Goal: Information Seeking & Learning: Learn about a topic

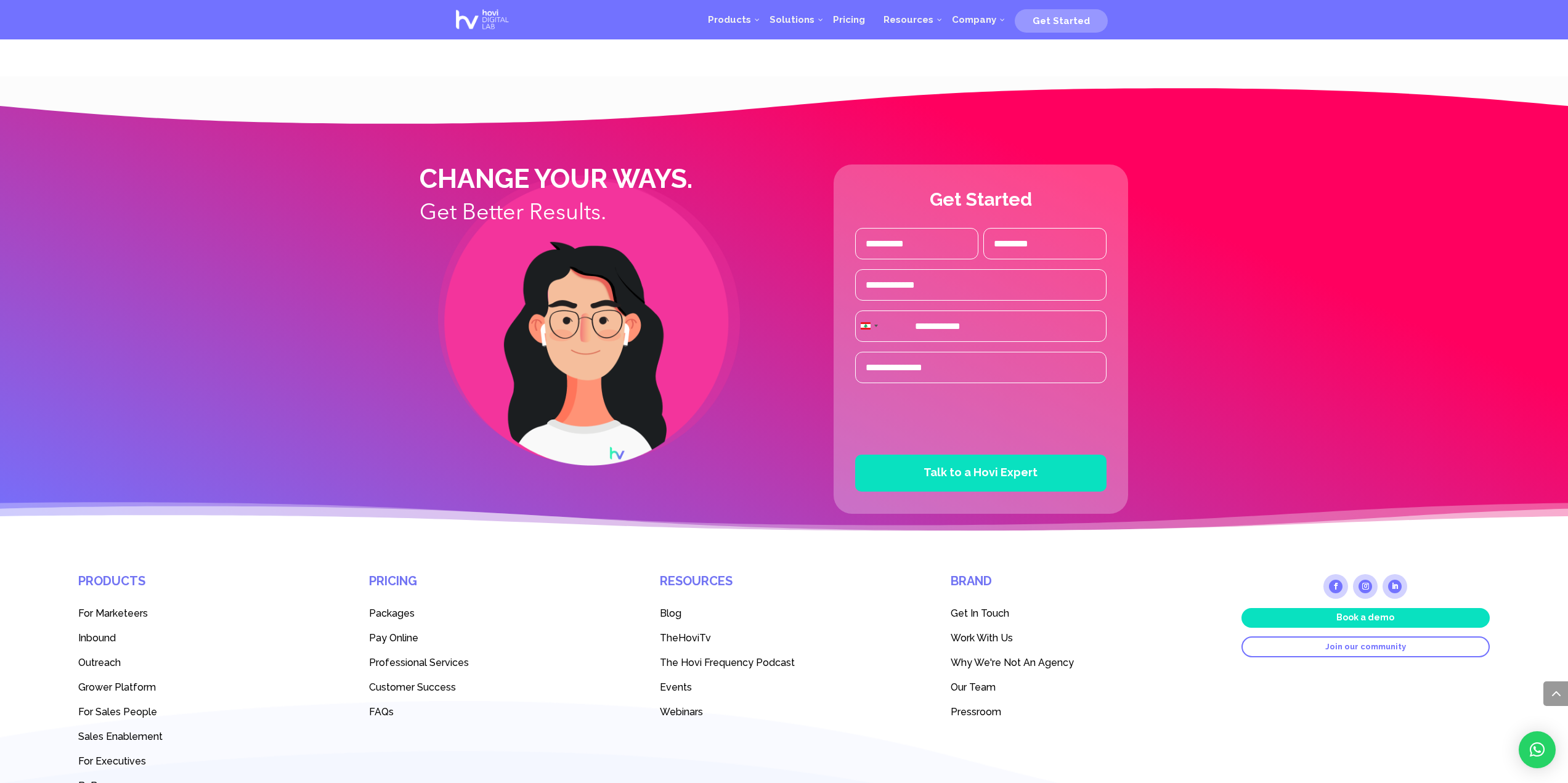
scroll to position [2981, 0]
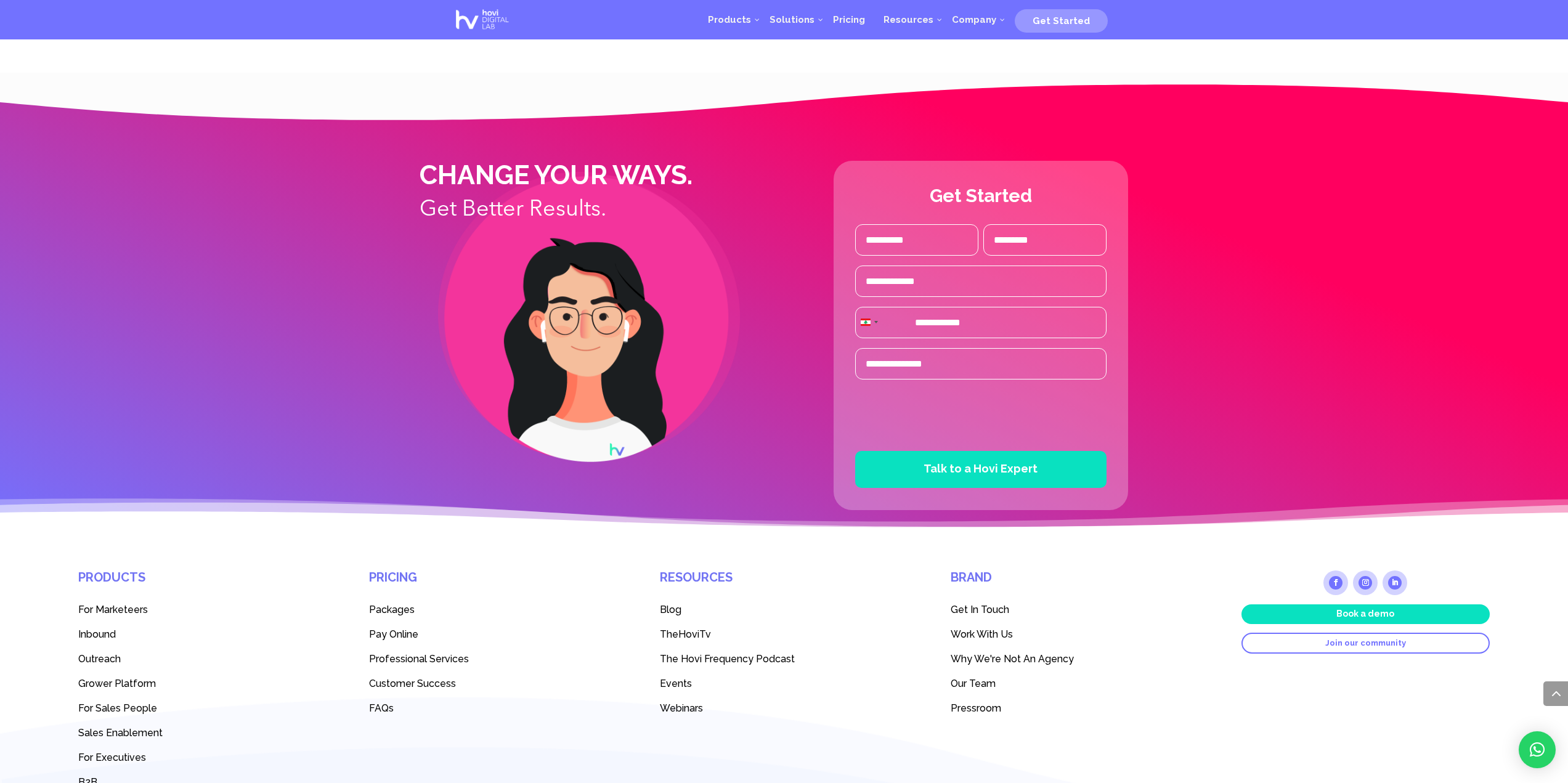
click at [671, 604] on span "Blog" at bounding box center [670, 609] width 21 height 12
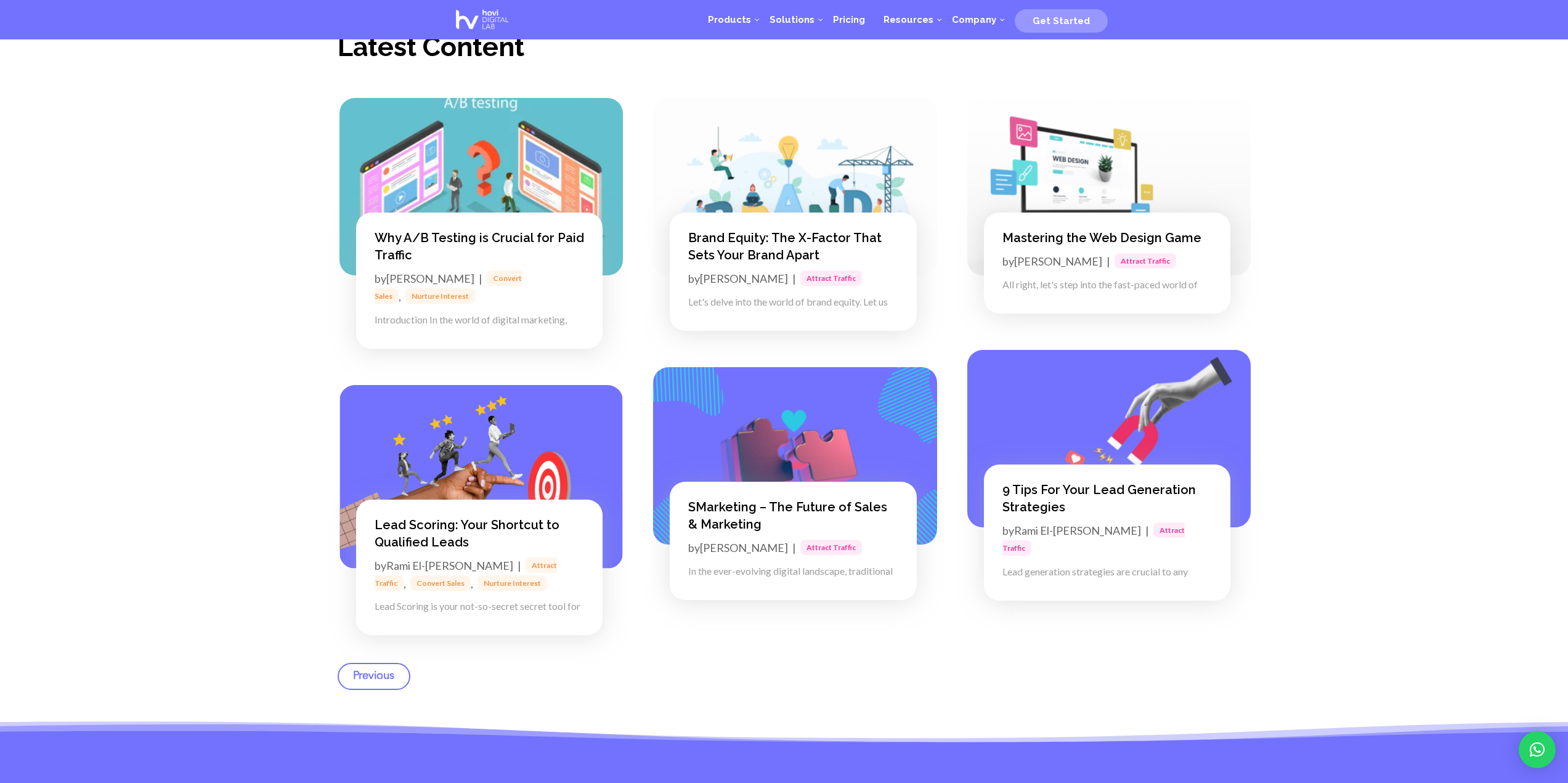
scroll to position [444, 0]
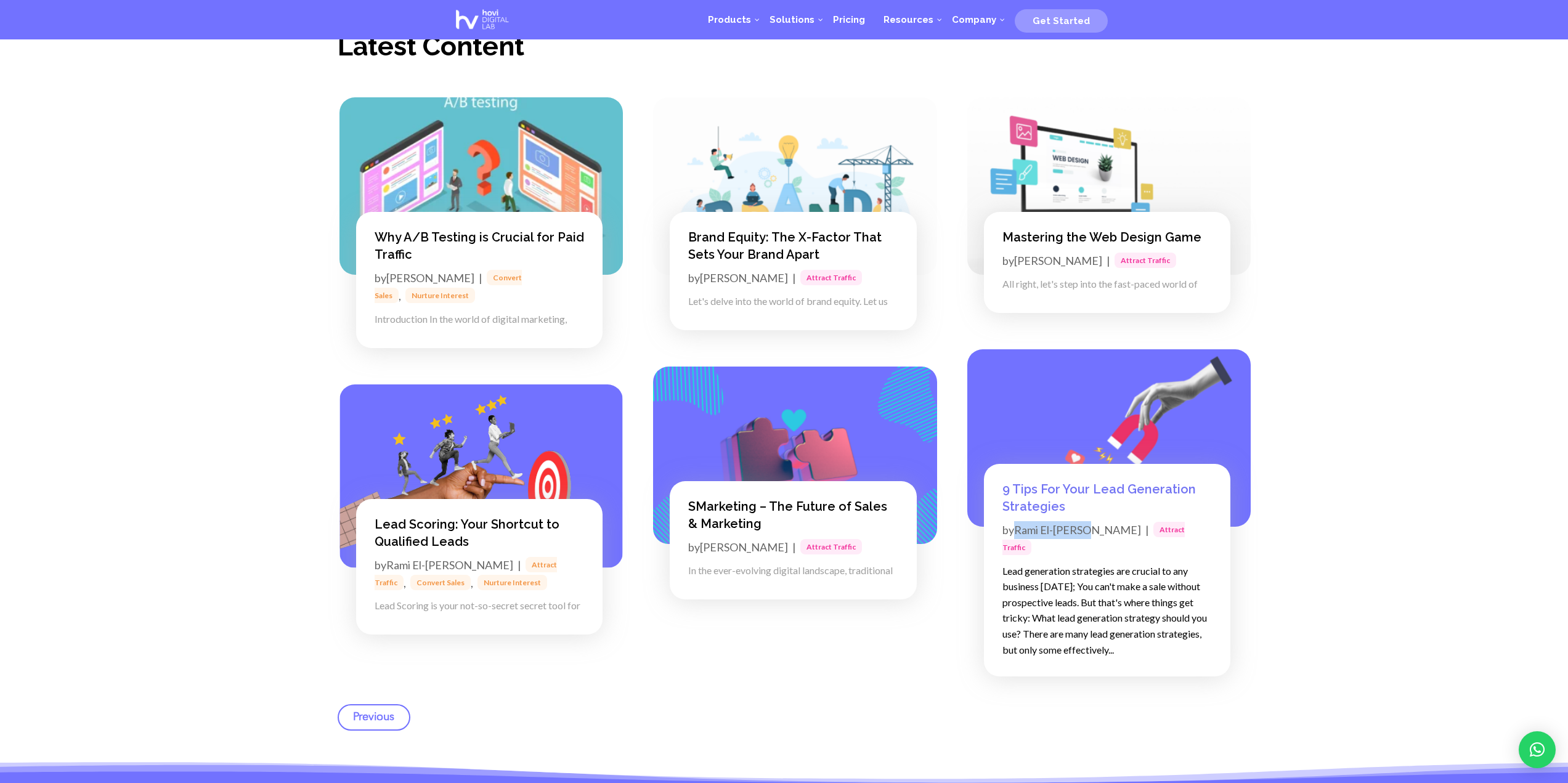
drag, startPoint x: 1088, startPoint y: 532, endPoint x: 1019, endPoint y: 533, distance: 69.0
click at [1019, 533] on p "by [PERSON_NAME] El-[PERSON_NAME] | Attract Traffic" at bounding box center [1107, 539] width 209 height 36
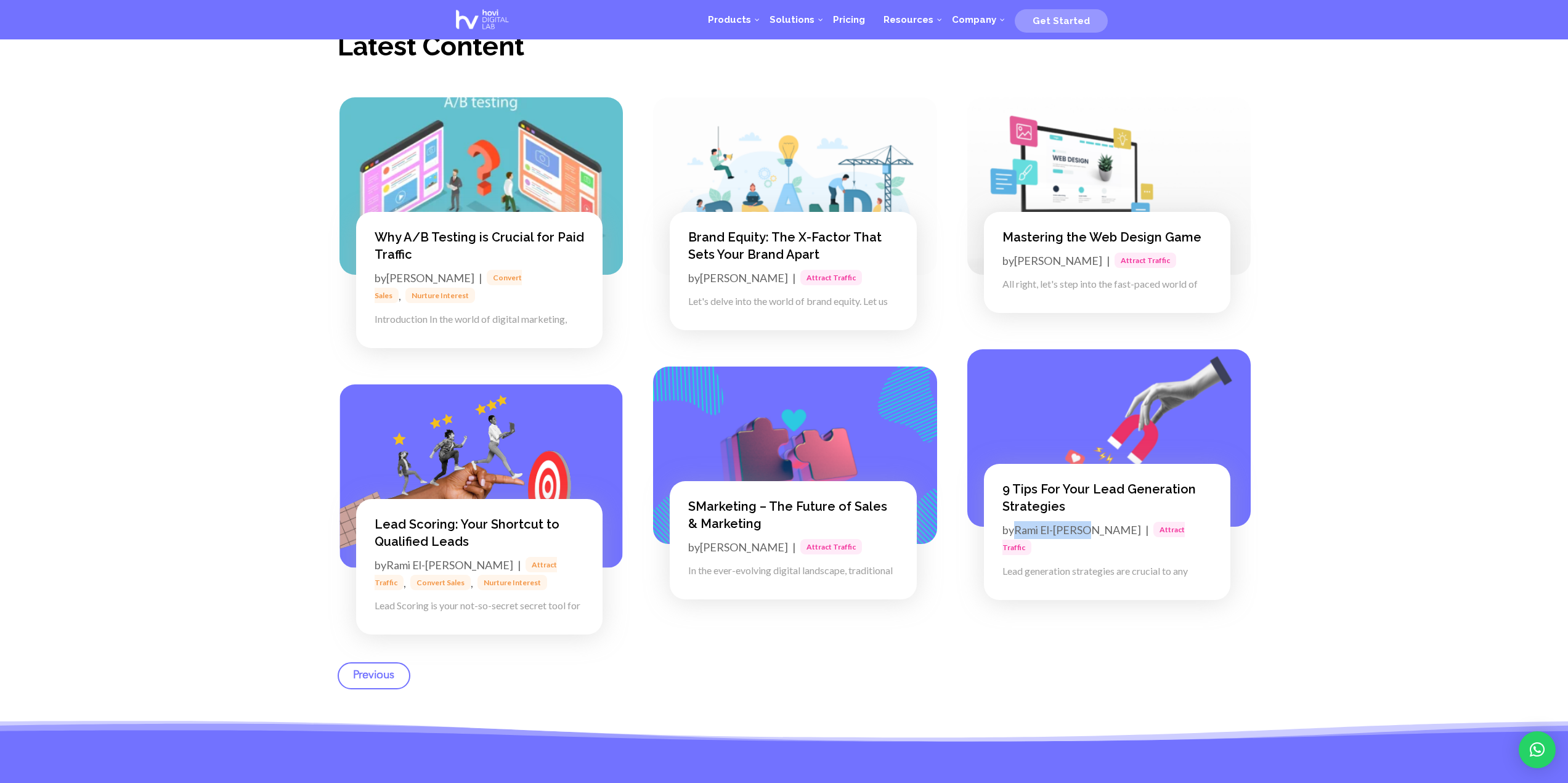
copy link "Rami El-[PERSON_NAME]"
